Goal: Information Seeking & Learning: Learn about a topic

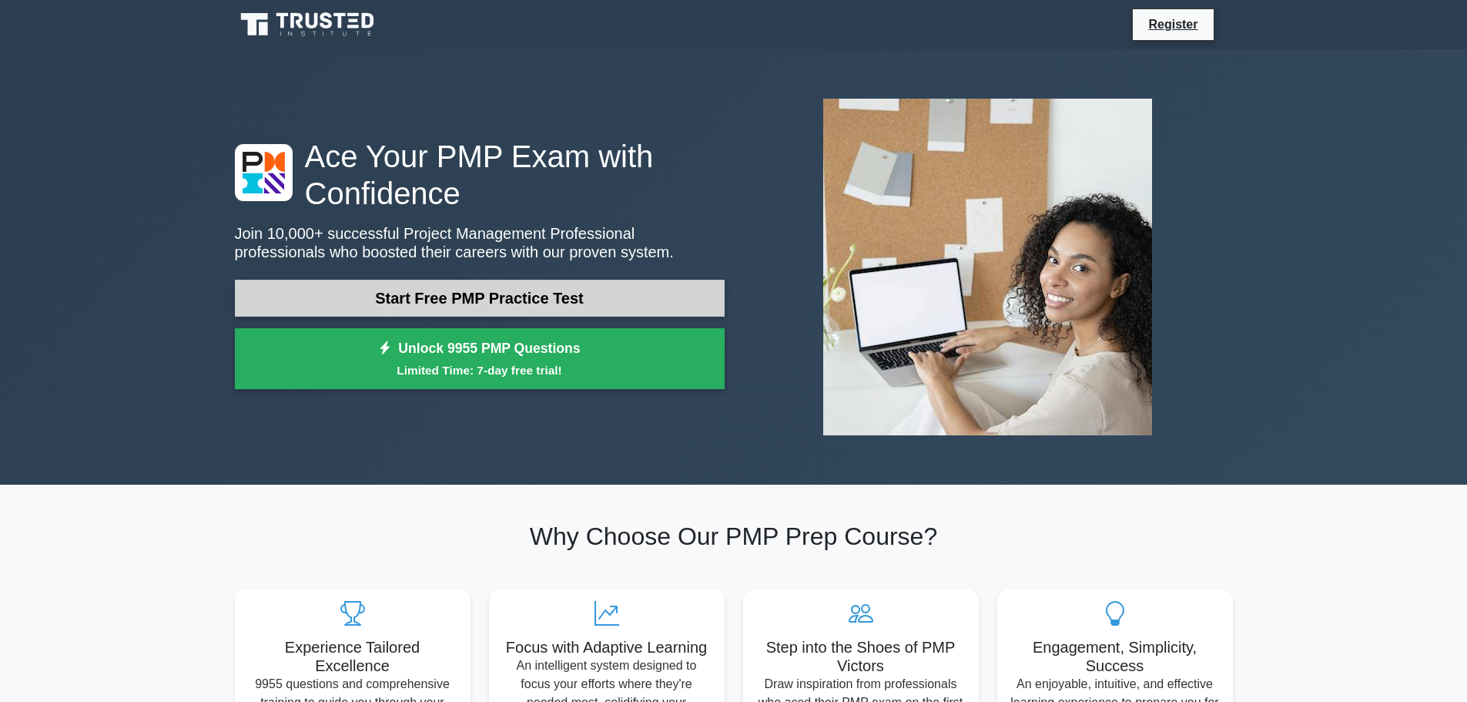
click at [574, 290] on link "Start Free PMP Practice Test" at bounding box center [480, 298] width 490 height 37
click at [423, 306] on link "Start Free PMP Practice Test" at bounding box center [480, 298] width 490 height 37
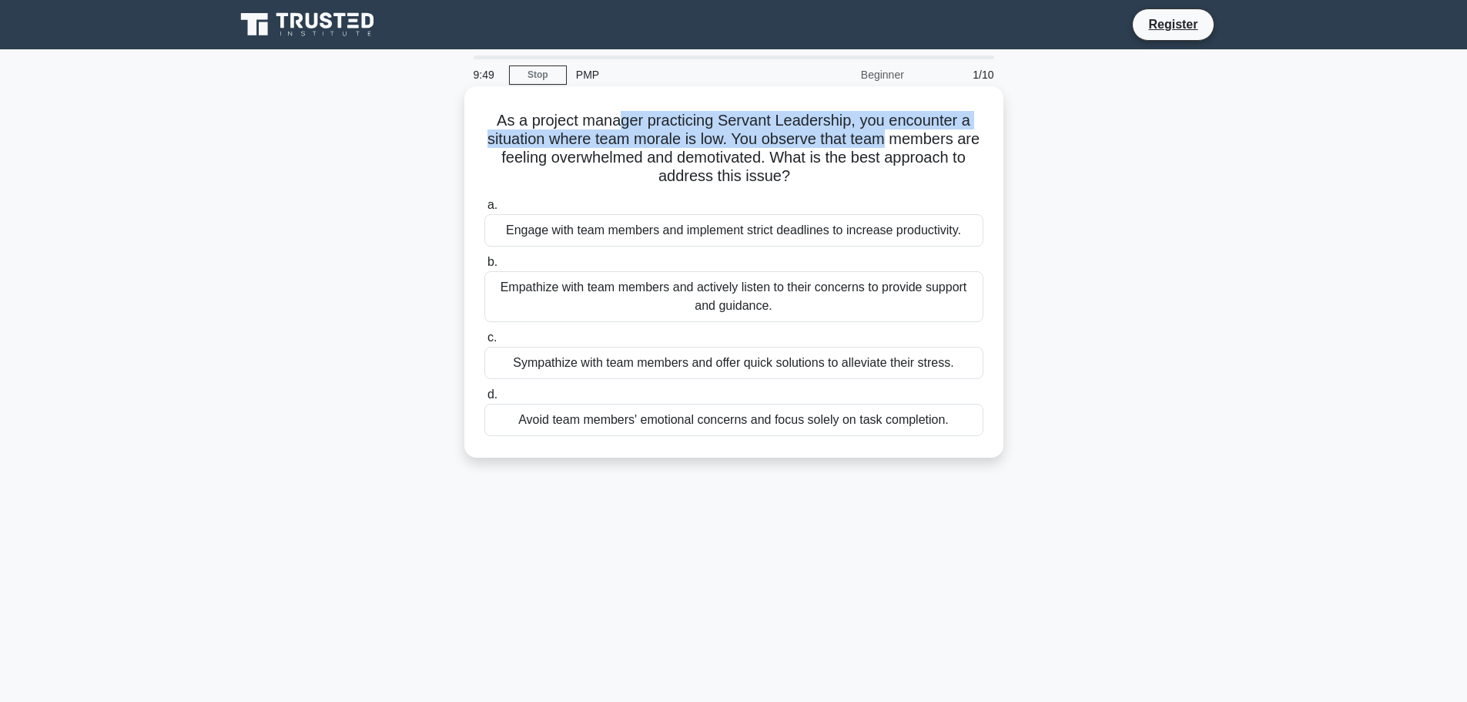
drag, startPoint x: 621, startPoint y: 126, endPoint x: 899, endPoint y: 143, distance: 279.3
click at [899, 143] on h5 "As a project manager practicing Servant Leadership, you encounter a situation w…" at bounding box center [734, 148] width 502 height 75
drag, startPoint x: 569, startPoint y: 159, endPoint x: 882, endPoint y: 189, distance: 314.0
click at [882, 189] on div "As a project manager practicing Servant Leadership, you encounter a situation w…" at bounding box center [734, 271] width 527 height 359
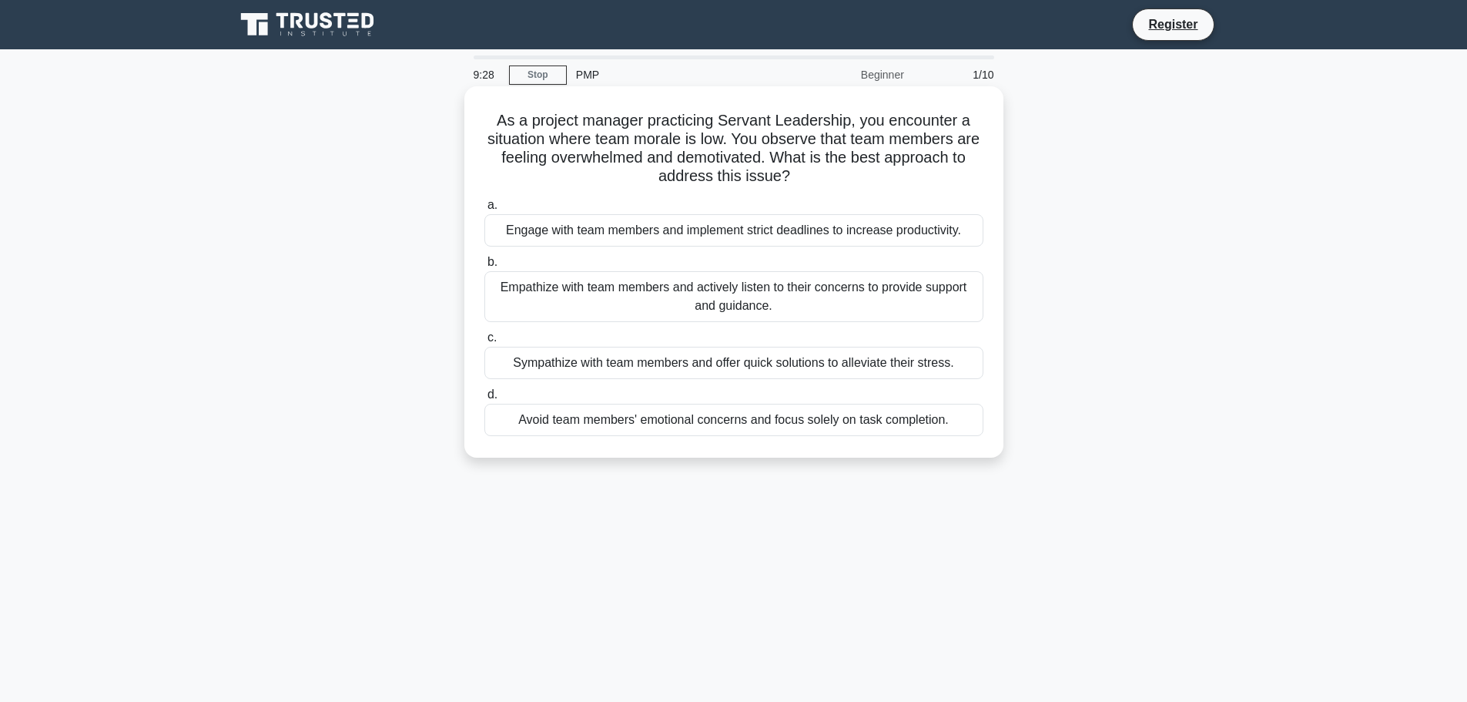
click at [650, 296] on div "Empathize with team members and actively listen to their concerns to provide su…" at bounding box center [733, 296] width 499 height 51
click at [484, 267] on input "b. Empathize with team members and actively listen to their concerns to provide…" at bounding box center [484, 262] width 0 height 10
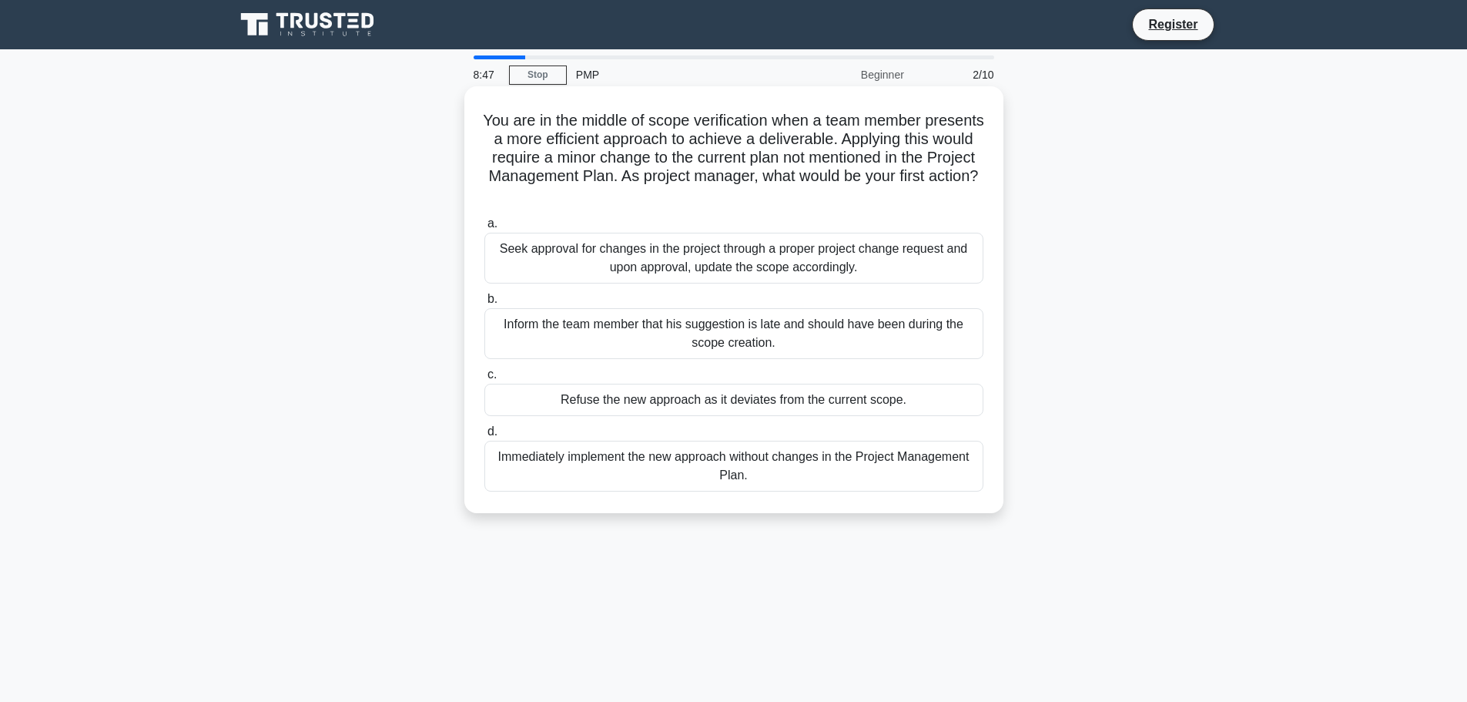
click at [793, 322] on div "Inform the team member that his suggestion is late and should have been during …" at bounding box center [733, 333] width 499 height 51
click at [484, 304] on input "b. Inform the team member that his suggestion is late and should have been duri…" at bounding box center [484, 299] width 0 height 10
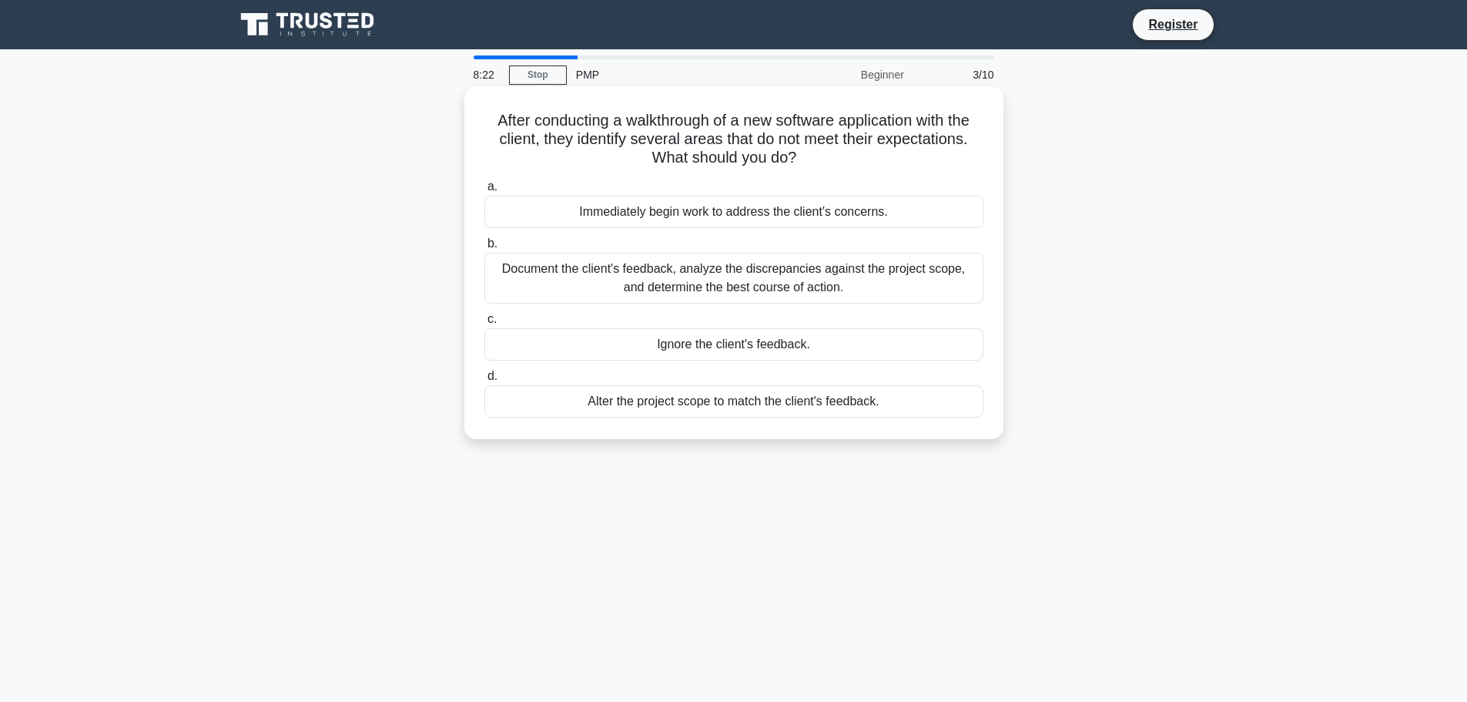
click at [598, 280] on div "Document the client's feedback, analyze the discrepancies against the project s…" at bounding box center [733, 278] width 499 height 51
click at [484, 249] on input "b. Document the client's feedback, analyze the discrepancies against the projec…" at bounding box center [484, 244] width 0 height 10
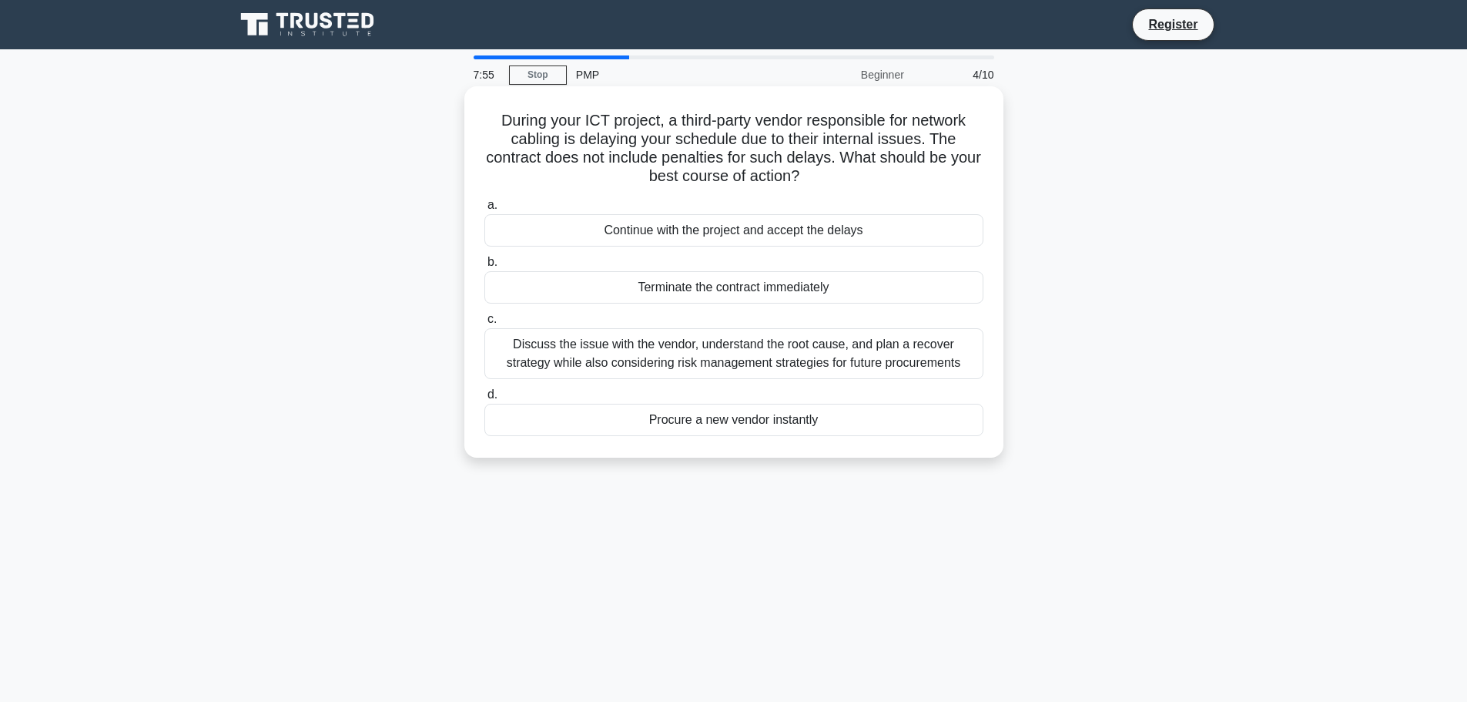
click at [837, 360] on div "Discuss the issue with the vendor, understand the root cause, and plan a recove…" at bounding box center [733, 353] width 499 height 51
click at [484, 324] on input "c. Discuss the issue with the vendor, understand the root cause, and plan a rec…" at bounding box center [484, 319] width 0 height 10
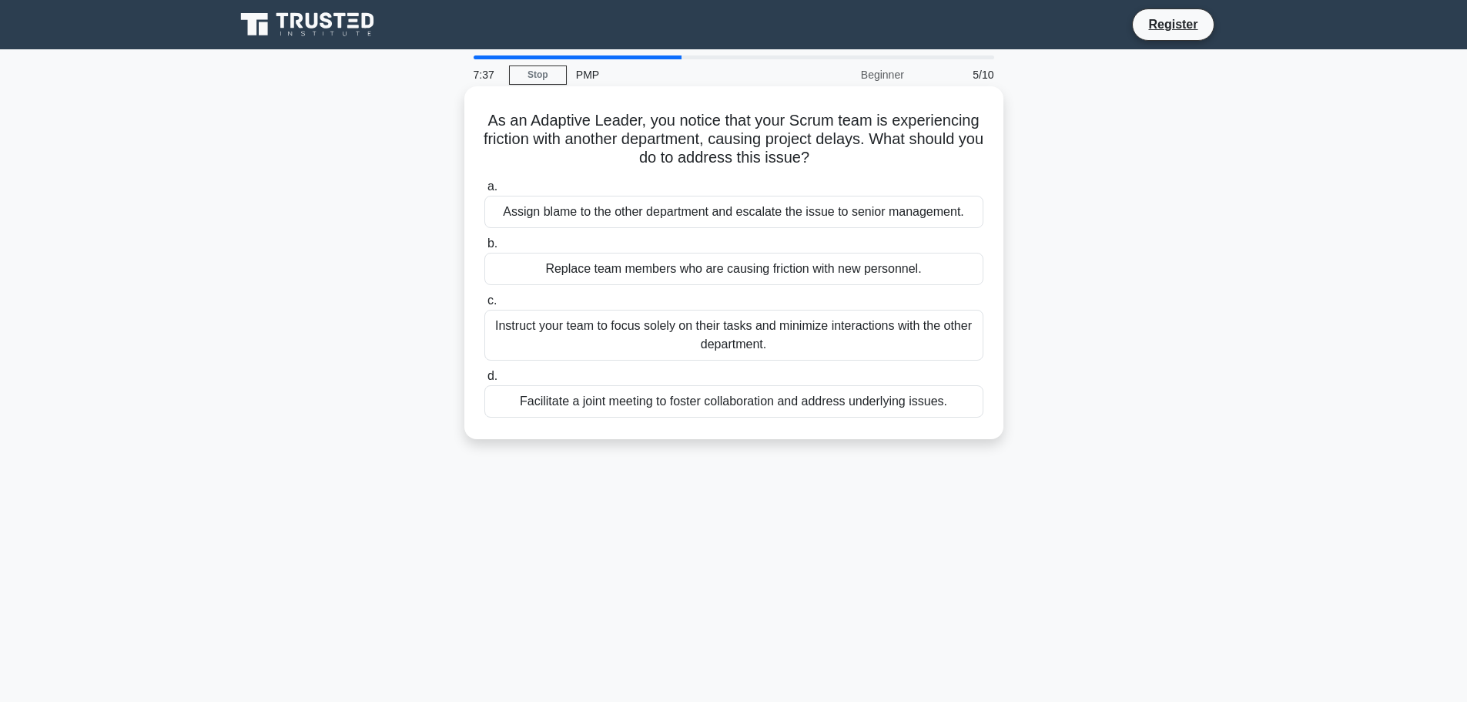
click at [643, 407] on div "Facilitate a joint meeting to foster collaboration and address underlying issue…" at bounding box center [733, 401] width 499 height 32
click at [484, 381] on input "d. Facilitate a joint meeting to foster collaboration and address underlying is…" at bounding box center [484, 376] width 0 height 10
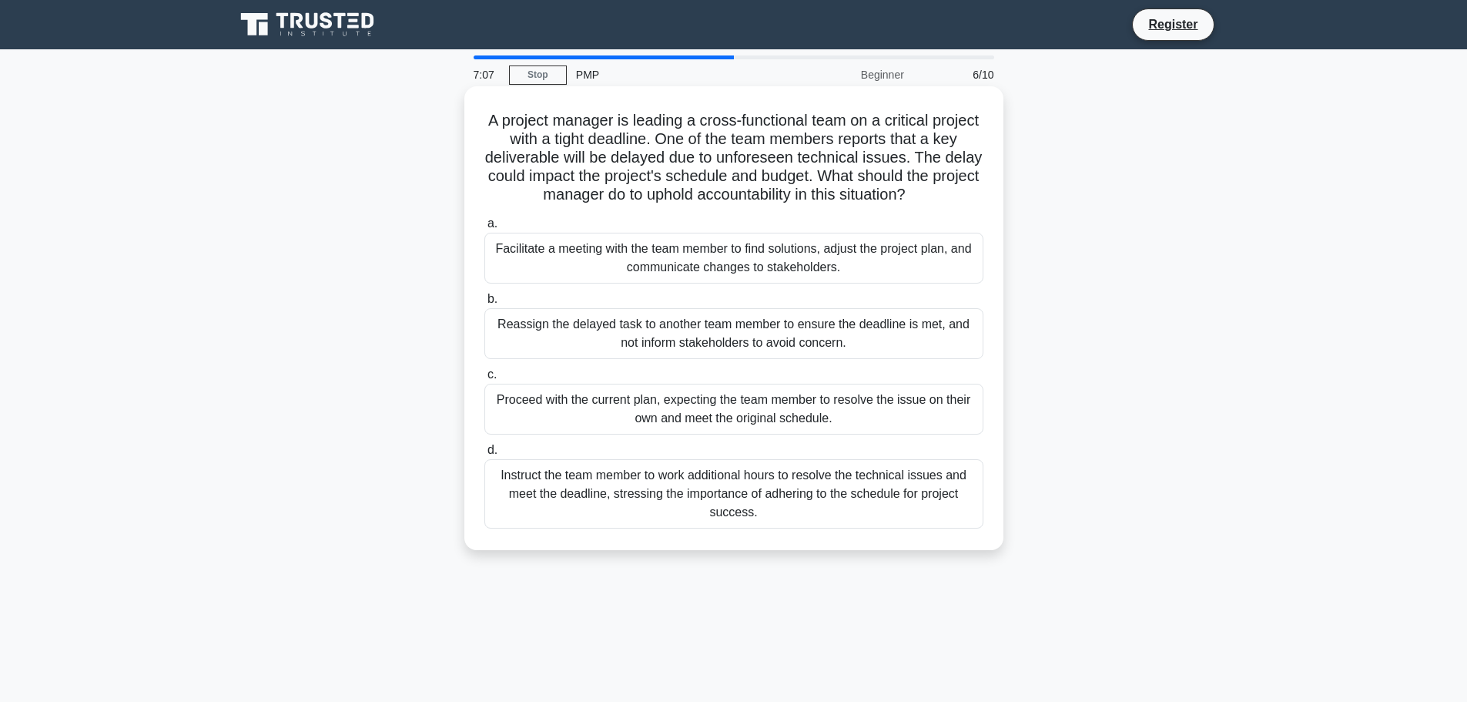
click at [584, 257] on div "Facilitate a meeting with the team member to find solutions, adjust the project…" at bounding box center [733, 258] width 499 height 51
click at [484, 229] on input "a. Facilitate a meeting with the team member to find solutions, adjust the proj…" at bounding box center [484, 224] width 0 height 10
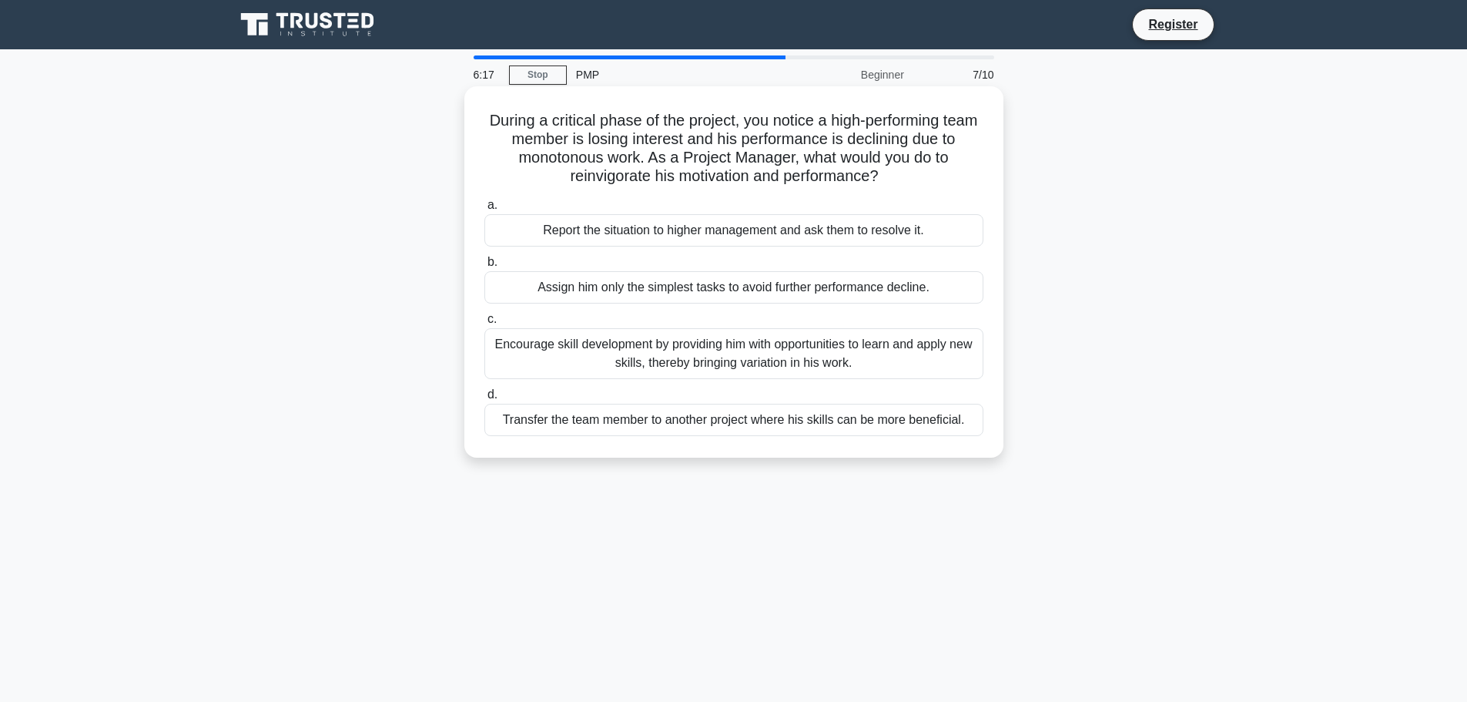
click at [739, 360] on div "Encourage skill development by providing him with opportunities to learn and ap…" at bounding box center [733, 353] width 499 height 51
click at [484, 324] on input "c. Encourage skill development by providing him with opportunities to learn and…" at bounding box center [484, 319] width 0 height 10
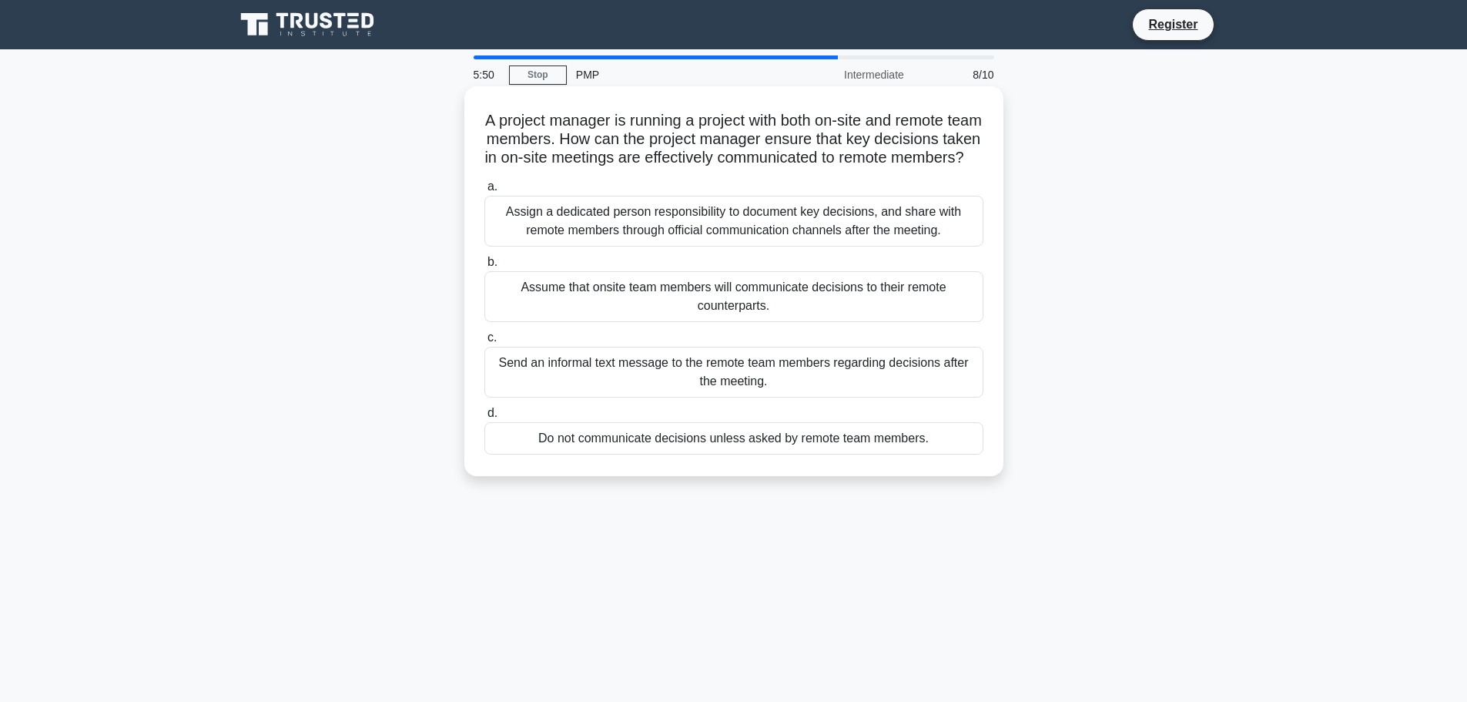
click at [615, 244] on div "Assign a dedicated person responsibility to document key decisions, and share w…" at bounding box center [733, 221] width 499 height 51
click at [484, 192] on input "a. Assign a dedicated person responsibility to document key decisions, and shar…" at bounding box center [484, 187] width 0 height 10
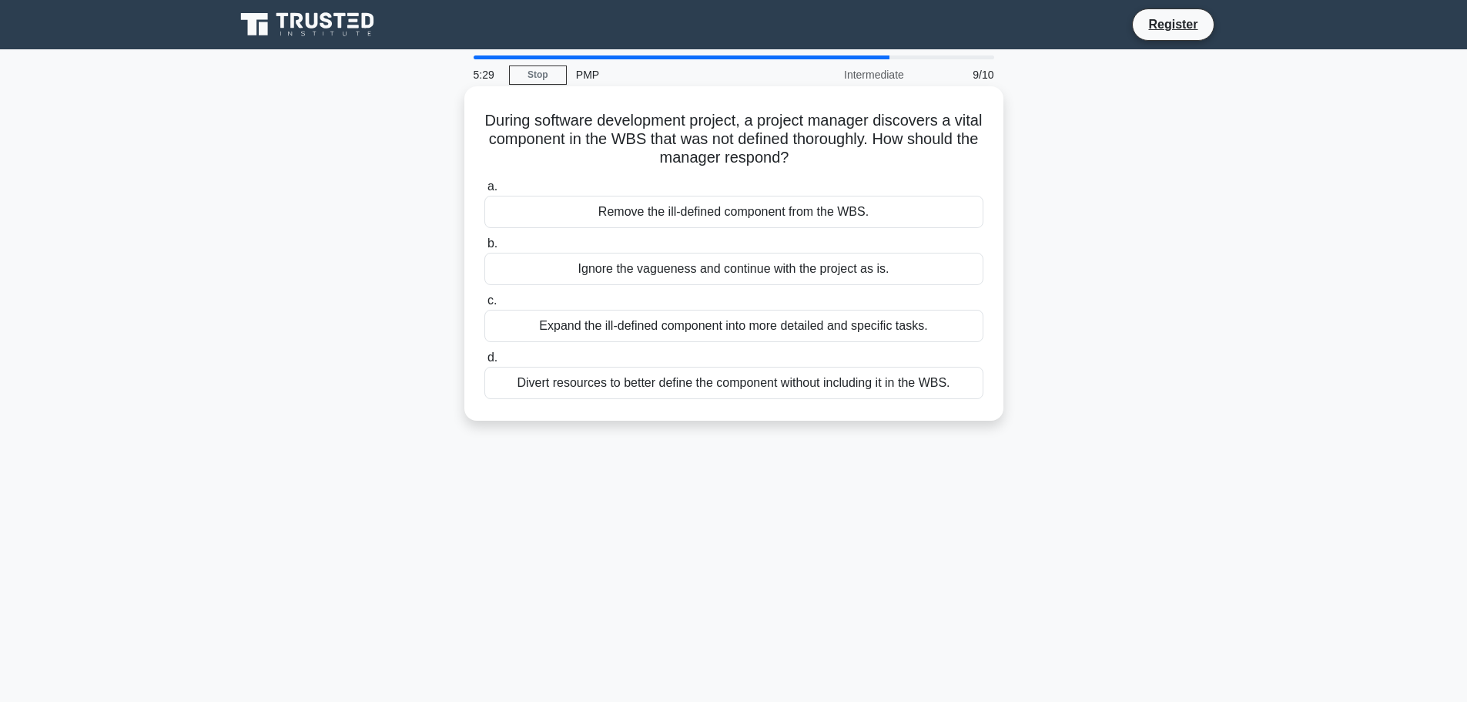
click at [807, 327] on div "Expand the ill-defined component into more detailed and specific tasks." at bounding box center [733, 326] width 499 height 32
click at [484, 306] on input "c. Expand the ill-defined component into more detailed and specific tasks." at bounding box center [484, 301] width 0 height 10
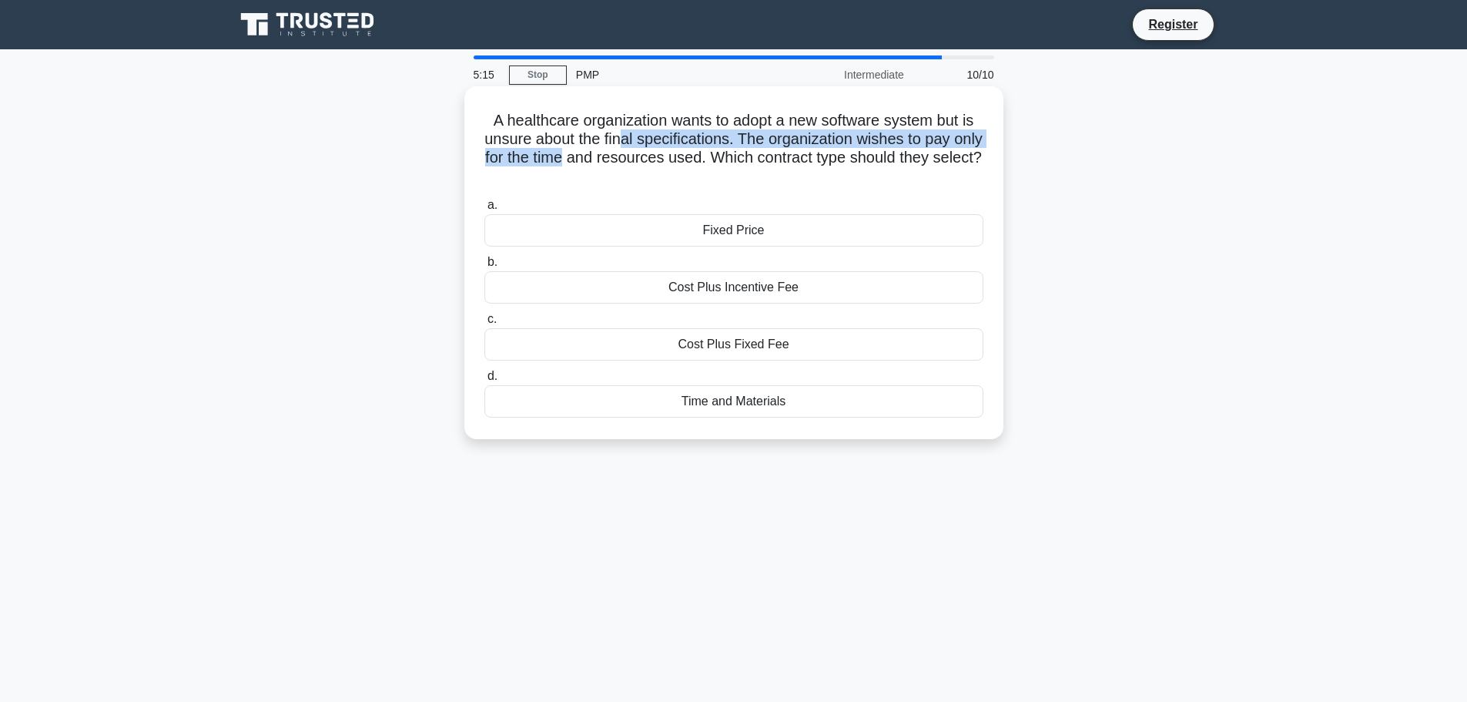
drag, startPoint x: 604, startPoint y: 163, endPoint x: 638, endPoint y: 146, distance: 38.2
click at [638, 146] on h5 "A healthcare organization wants to adopt a new software system but is unsure ab…" at bounding box center [734, 148] width 502 height 75
click at [725, 404] on div "Time and Materials" at bounding box center [733, 401] width 499 height 32
click at [484, 381] on input "d. Time and Materials" at bounding box center [484, 376] width 0 height 10
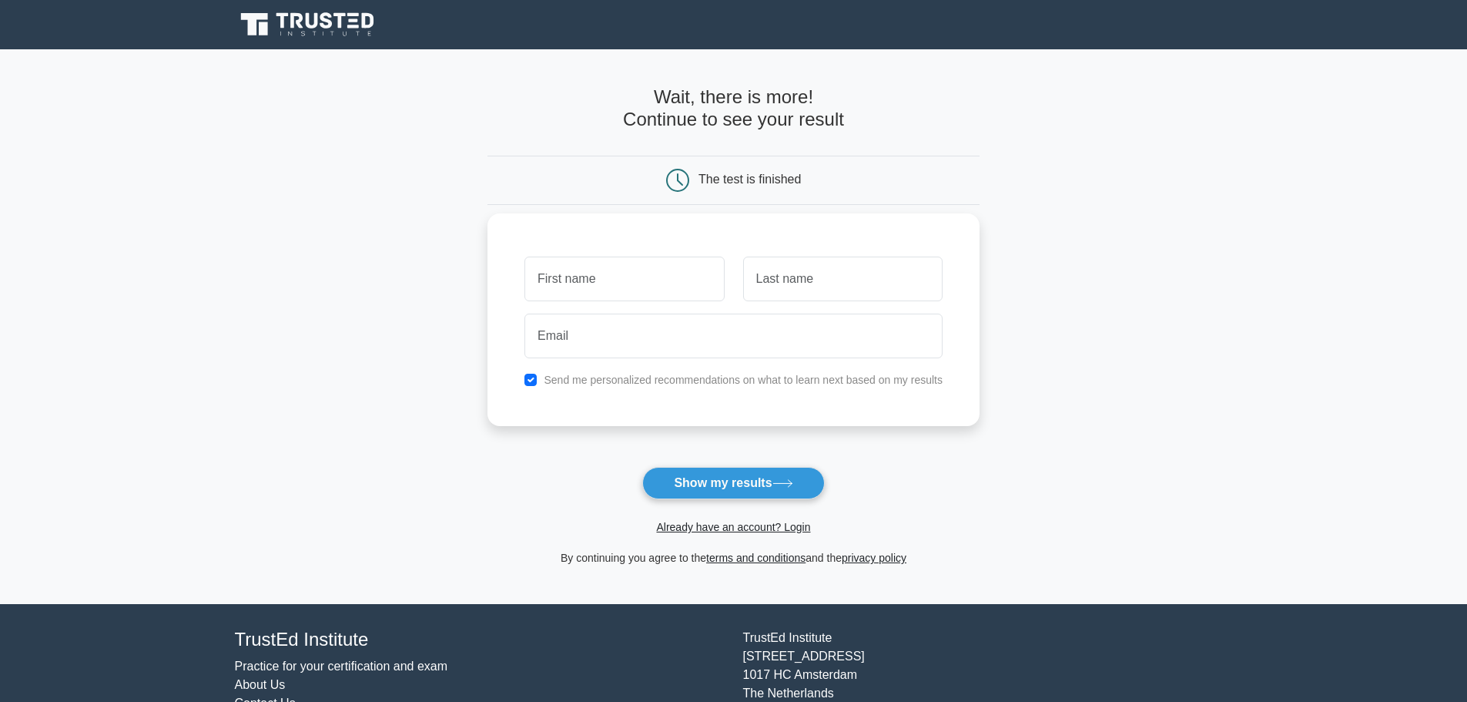
click at [644, 268] on input "text" at bounding box center [623, 278] width 199 height 45
type input "Raj"
type input "G"
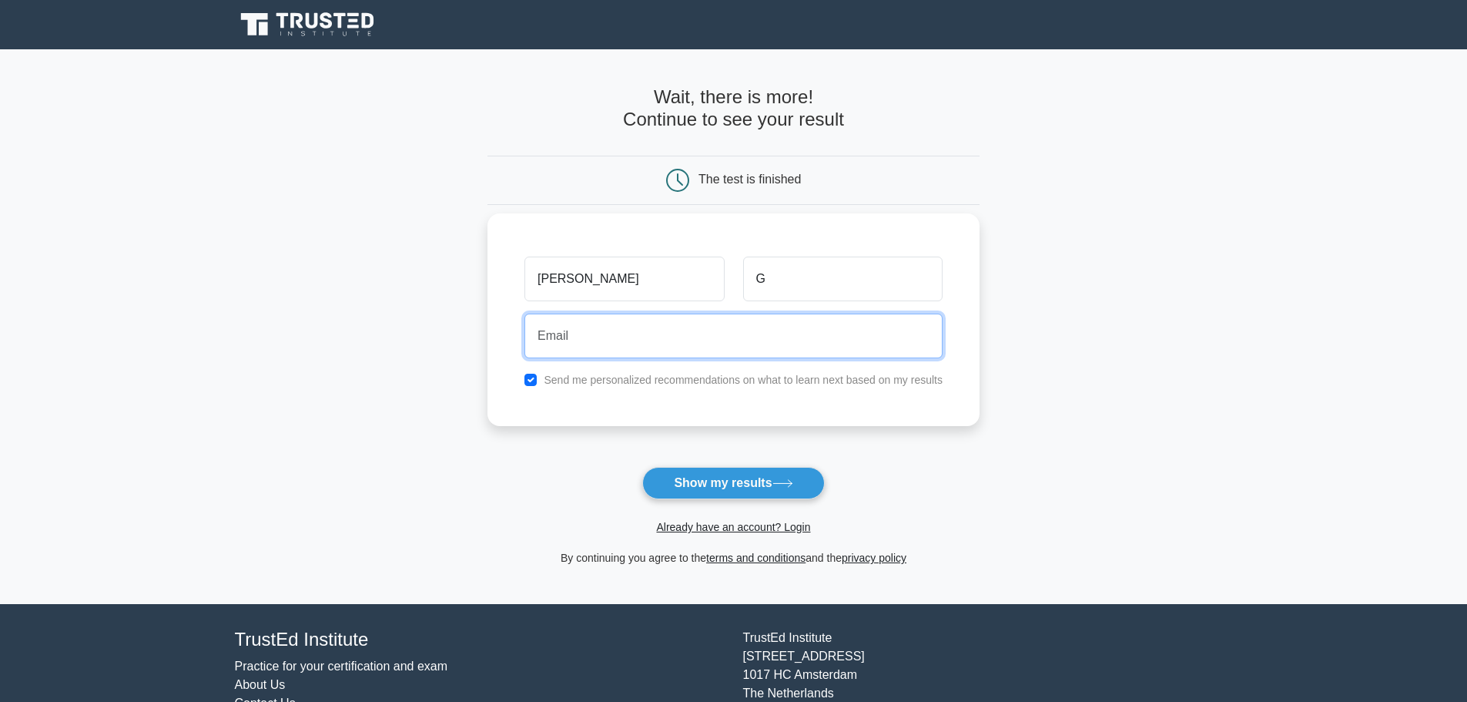
click at [599, 321] on input "email" at bounding box center [733, 335] width 418 height 45
type input "rajnish+areaLDH@logiciel.io"
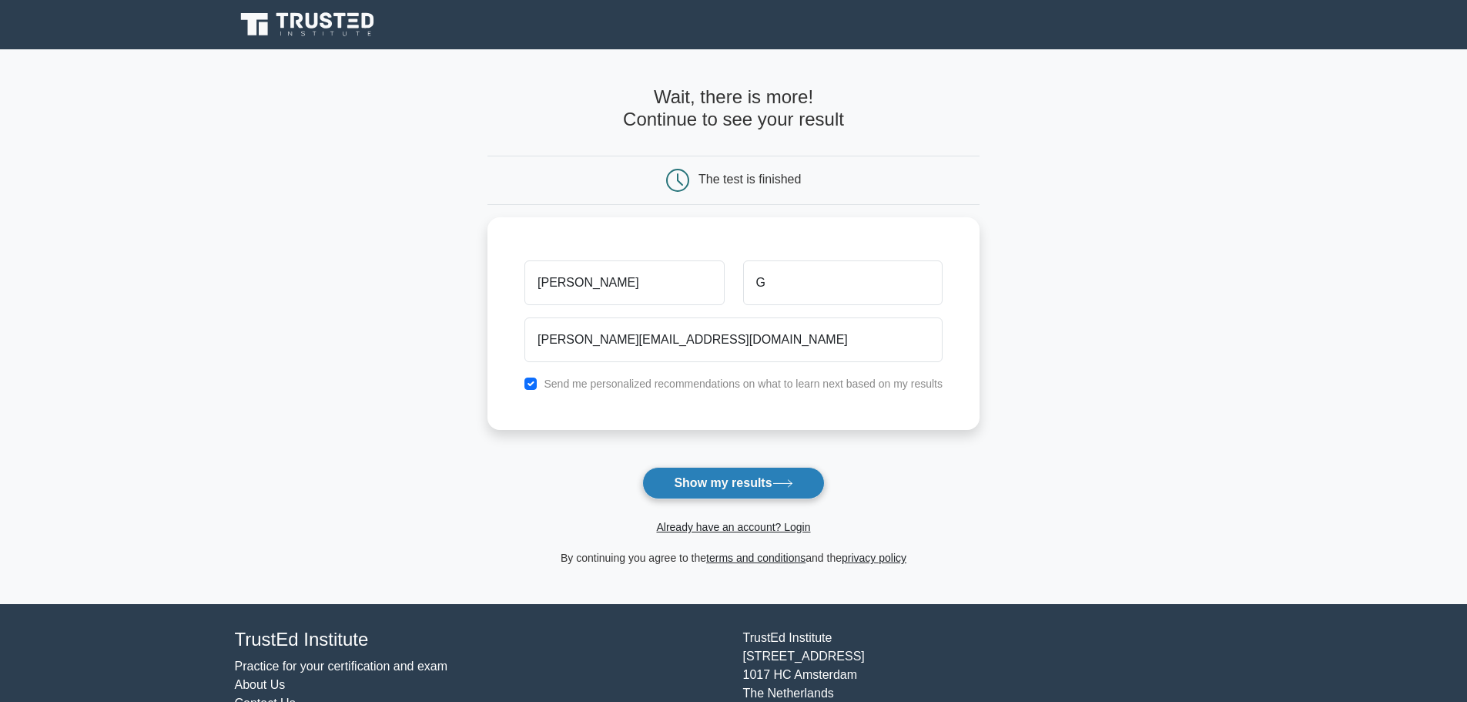
click at [725, 489] on button "Show my results" at bounding box center [733, 483] width 182 height 32
